Goal: Information Seeking & Learning: Learn about a topic

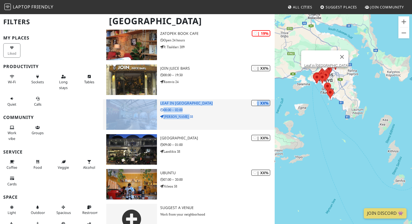
scroll to position [1339, 0]
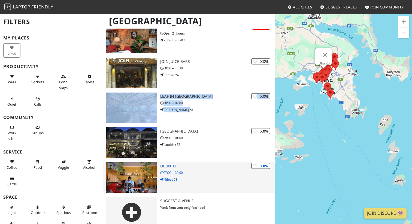
click at [167, 162] on div "| XX% Ubuntu 07:00 – 20:00 Nileos 58" at bounding box center [217, 177] width 114 height 31
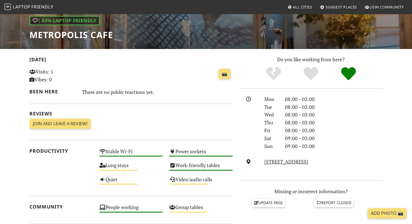
scroll to position [85, 0]
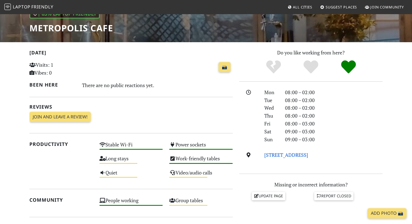
click at [287, 156] on link "Larisis 49, 115 24, Athens" at bounding box center [286, 155] width 44 height 7
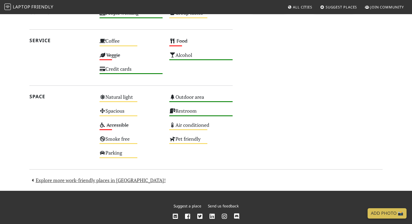
scroll to position [290, 0]
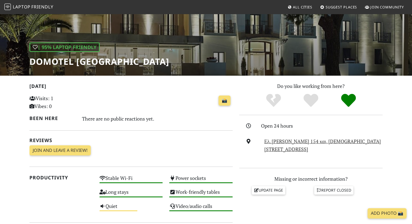
scroll to position [74, 0]
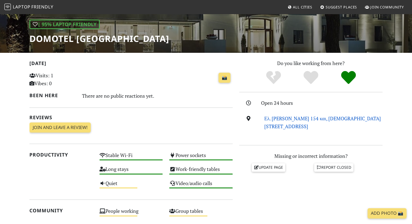
click at [282, 120] on link "Ελ. Βενιζέλου 154 και, Romilias, 146 71, Athens" at bounding box center [322, 122] width 117 height 14
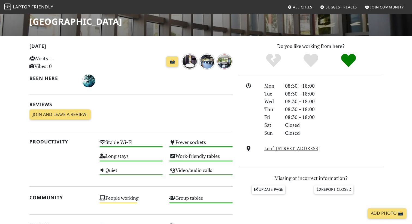
scroll to position [92, 0]
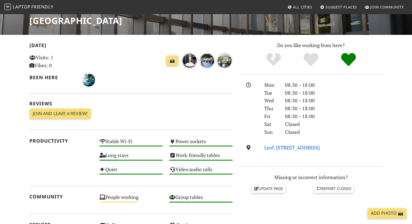
click at [272, 147] on link "Leof. Amfitheas 77, 175 64, Athens" at bounding box center [292, 147] width 56 height 7
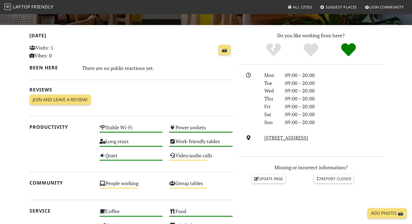
scroll to position [101, 0]
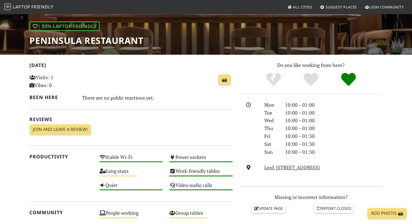
scroll to position [72, 0]
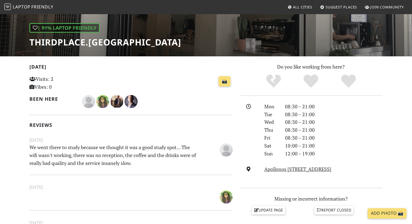
scroll to position [70, 0]
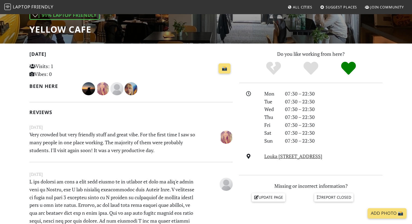
scroll to position [84, 0]
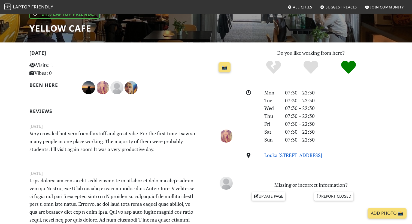
click at [279, 157] on link "Louka Mpellou 14, 115 24, Athens" at bounding box center [293, 155] width 58 height 7
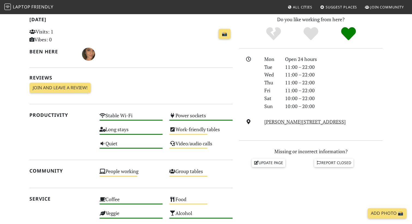
scroll to position [114, 0]
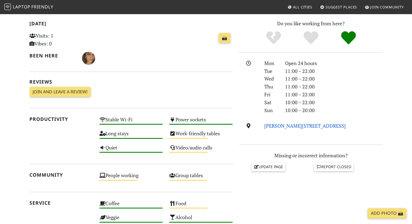
click at [293, 125] on link "Agias Varvaras 79, 172 35, Athens" at bounding box center [304, 126] width 81 height 7
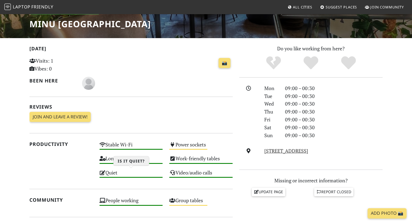
scroll to position [88, 0]
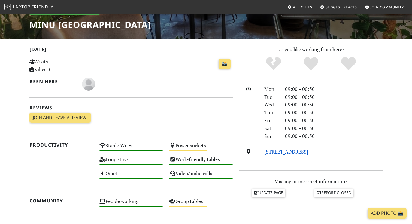
click at [279, 152] on link "[STREET_ADDRESS]" at bounding box center [286, 151] width 44 height 7
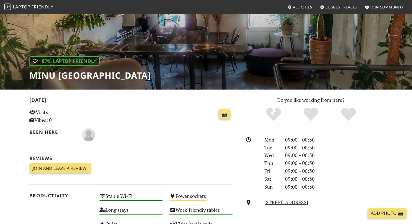
scroll to position [38, 0]
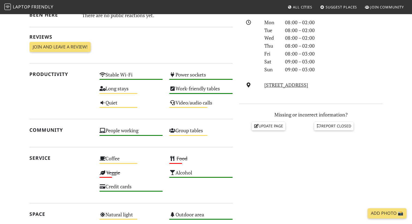
scroll to position [156, 0]
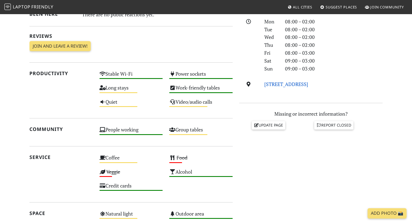
click at [272, 86] on link "[STREET_ADDRESS]" at bounding box center [286, 84] width 44 height 7
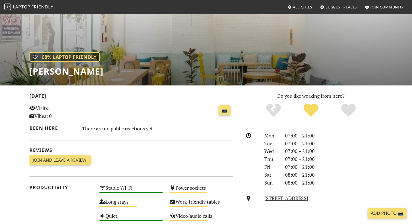
scroll to position [42, 0]
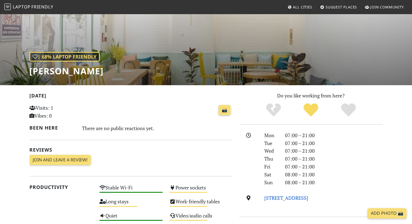
click at [271, 199] on link "Aiginis 1, 113 62, Athens" at bounding box center [286, 198] width 44 height 7
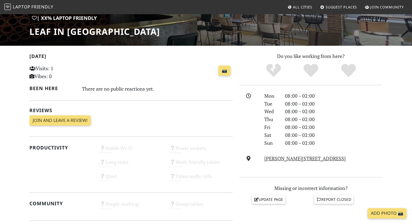
scroll to position [84, 0]
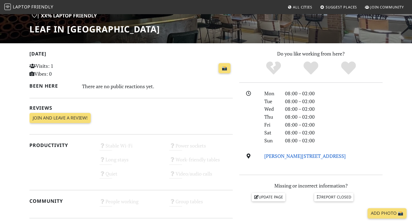
click at [285, 157] on link "Kassomouli 58, 117 44, Athens" at bounding box center [304, 156] width 81 height 7
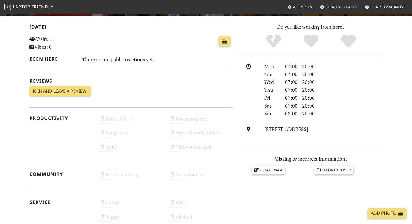
scroll to position [111, 0]
